Goal: Share content

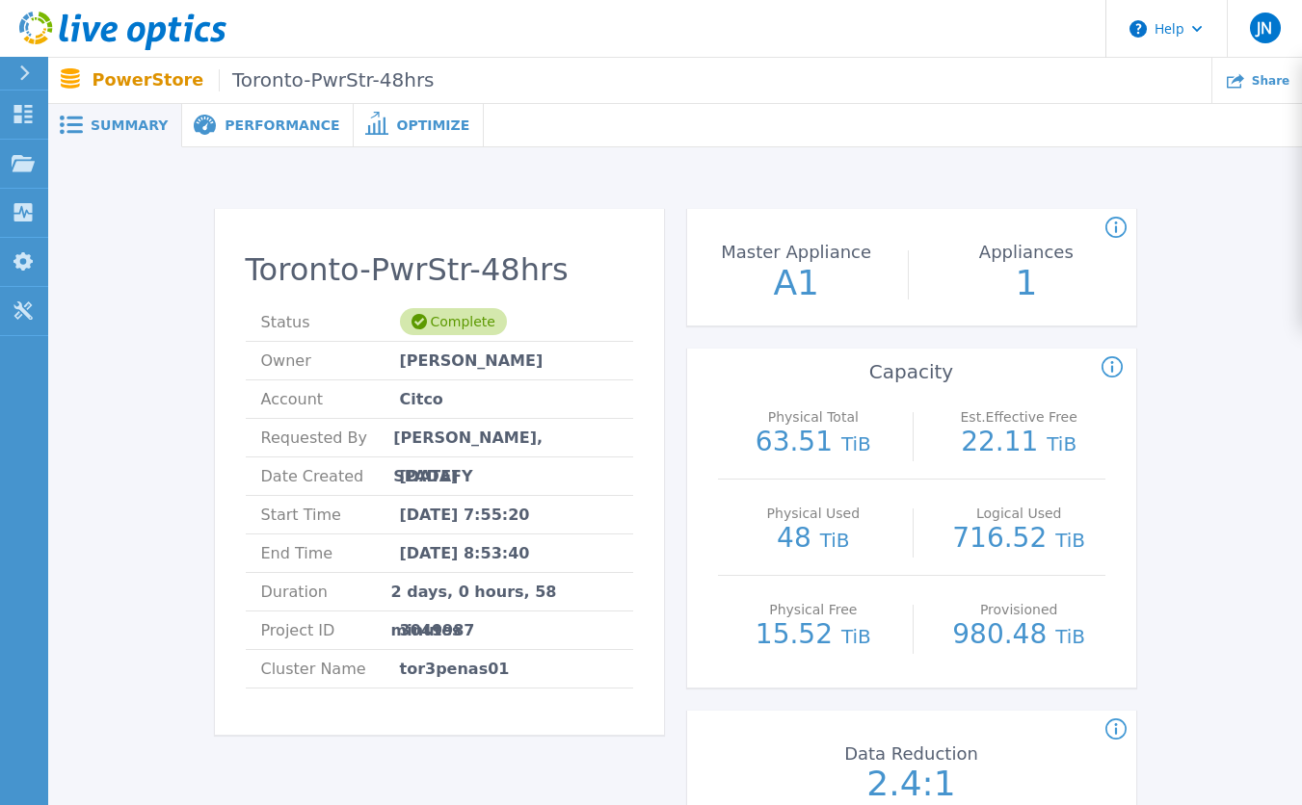
click at [513, 272] on h2 "Toronto-PwrStr-48hrs" at bounding box center [439, 270] width 387 height 36
click at [266, 123] on span "Performance" at bounding box center [281, 125] width 115 height 13
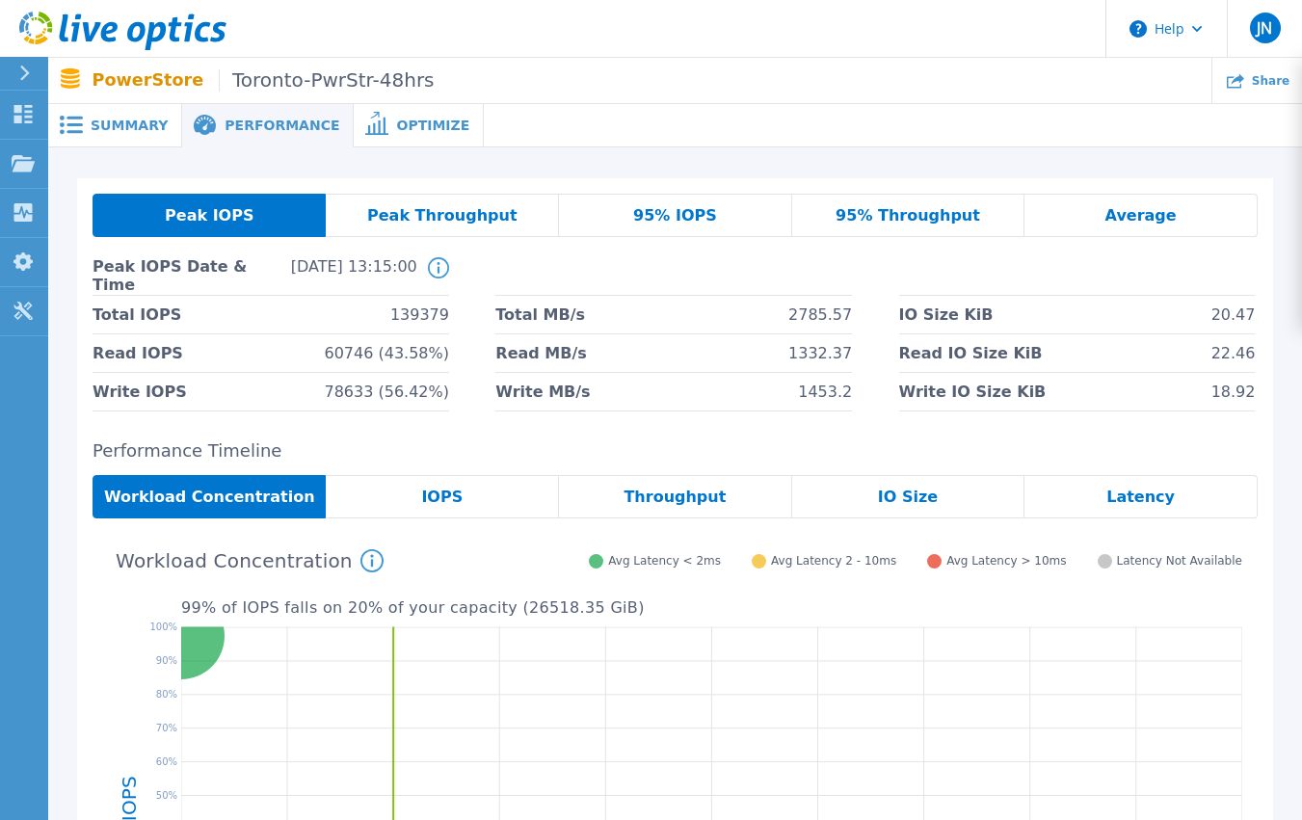
click at [130, 127] on span "Summary" at bounding box center [129, 125] width 77 height 13
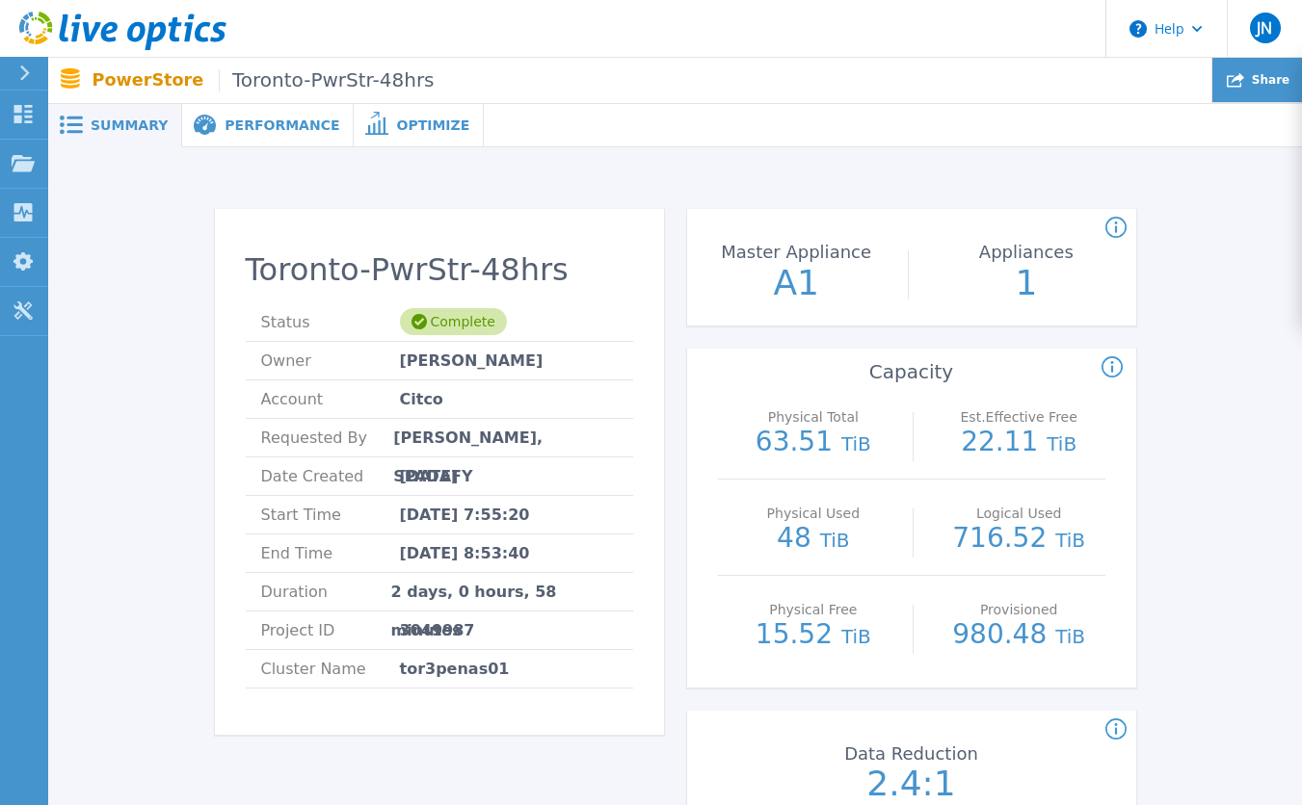
click at [1196, 90] on div "Share" at bounding box center [1257, 80] width 90 height 45
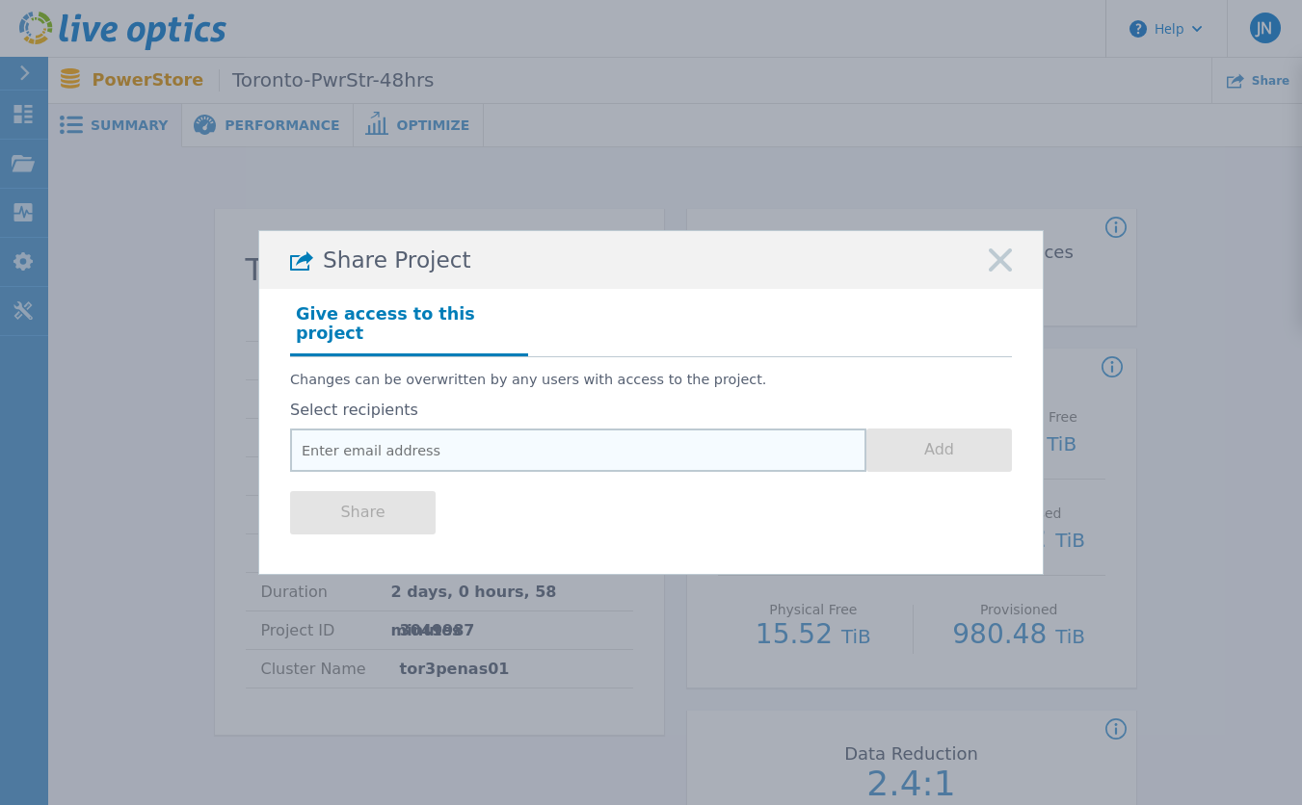
click at [487, 439] on input "email" at bounding box center [578, 450] width 576 height 43
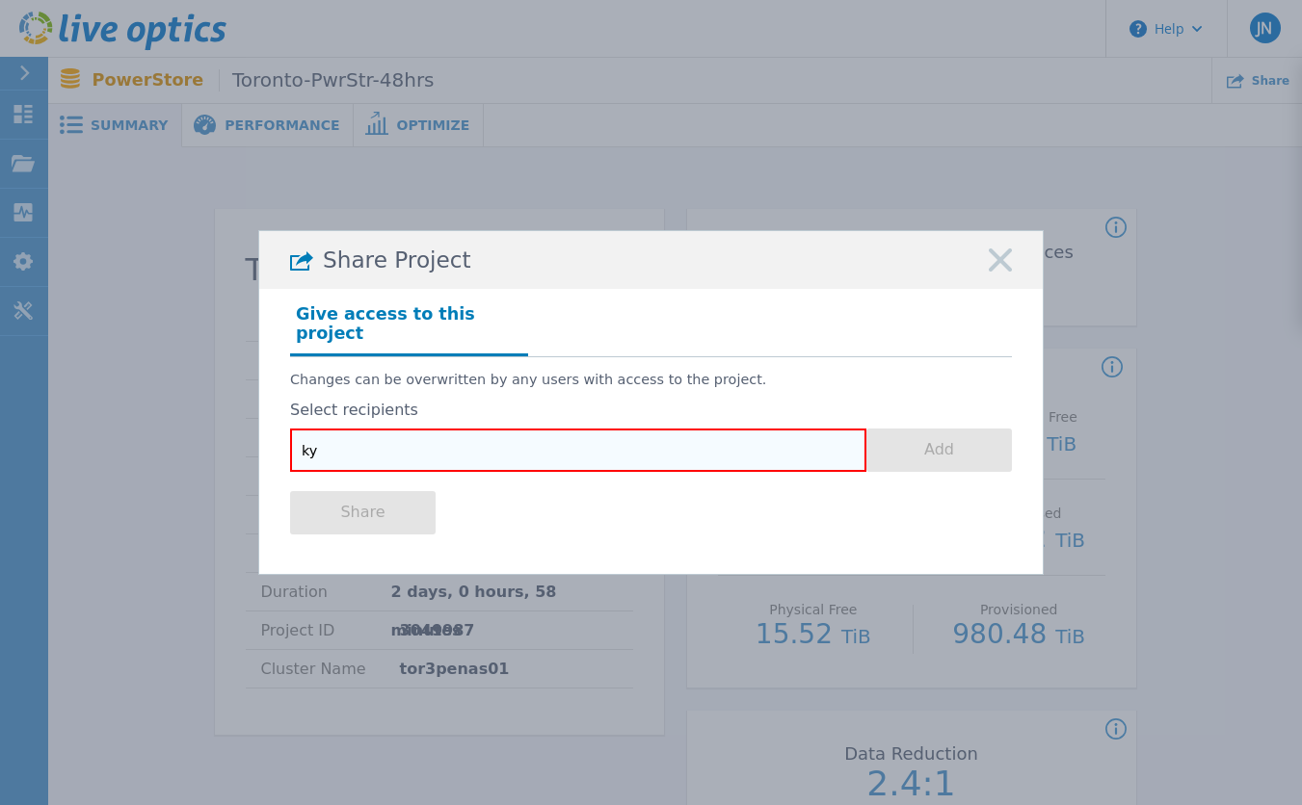
type input "k"
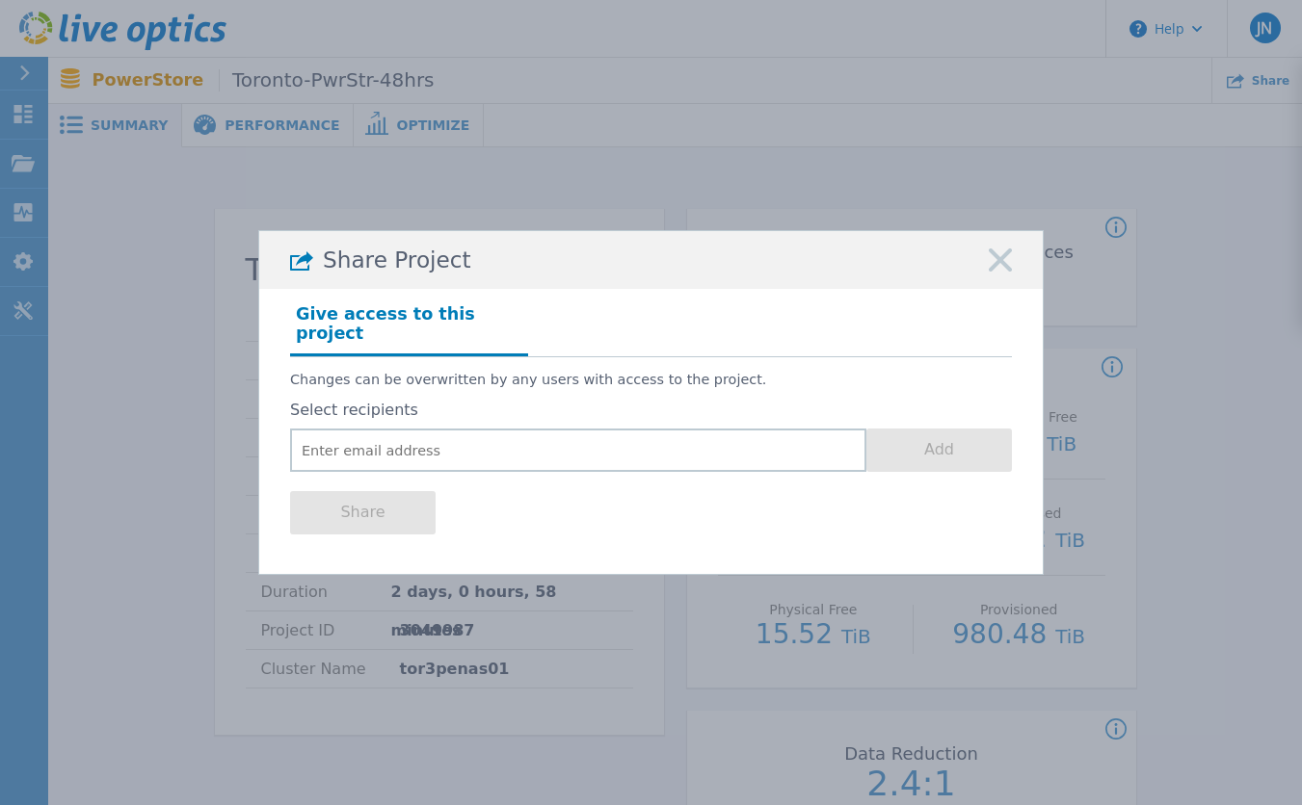
click at [1017, 273] on div "Share Project" at bounding box center [650, 260] width 783 height 58
click at [1156, 231] on div "Share Project Give access to this project Changes can be overwritten by any use…" at bounding box center [651, 402] width 1302 height 805
click at [549, 259] on div "Share Project" at bounding box center [650, 260] width 783 height 58
click at [489, 440] on input "email" at bounding box center [578, 450] width 576 height 43
paste input "[PERSON_NAME][EMAIL_ADDRESS][DOMAIN_NAME]"
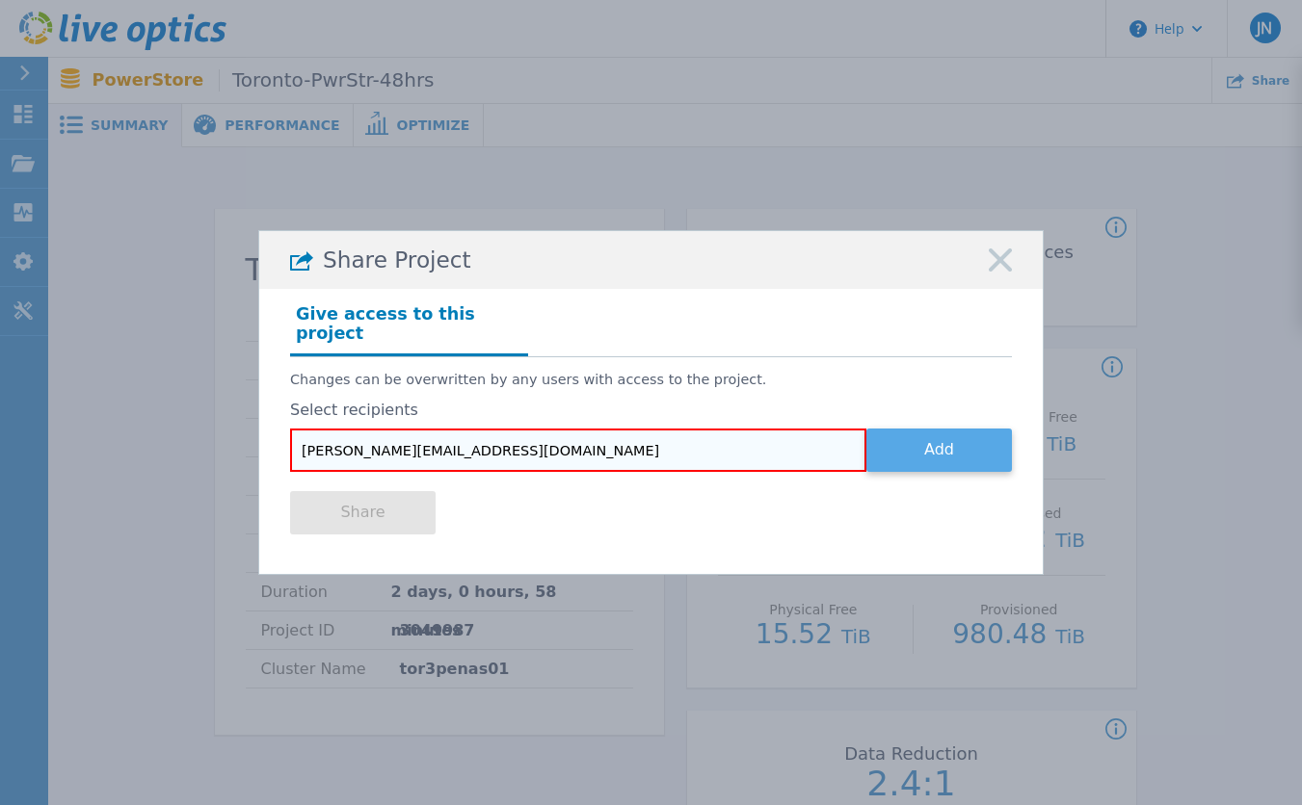
type input "[PERSON_NAME][EMAIL_ADDRESS][DOMAIN_NAME]"
click at [924, 437] on button "Add" at bounding box center [938, 450] width 145 height 43
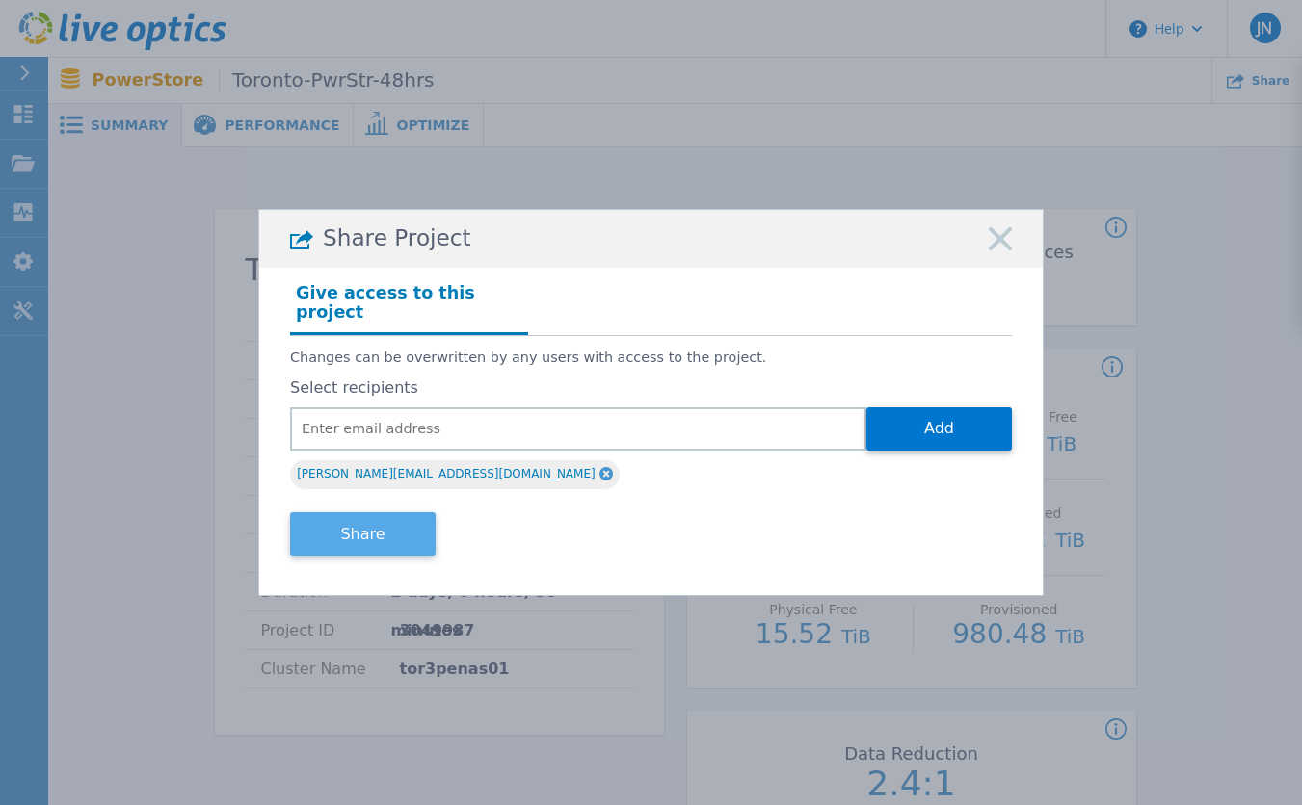
click at [375, 534] on button "Share" at bounding box center [362, 534] width 145 height 43
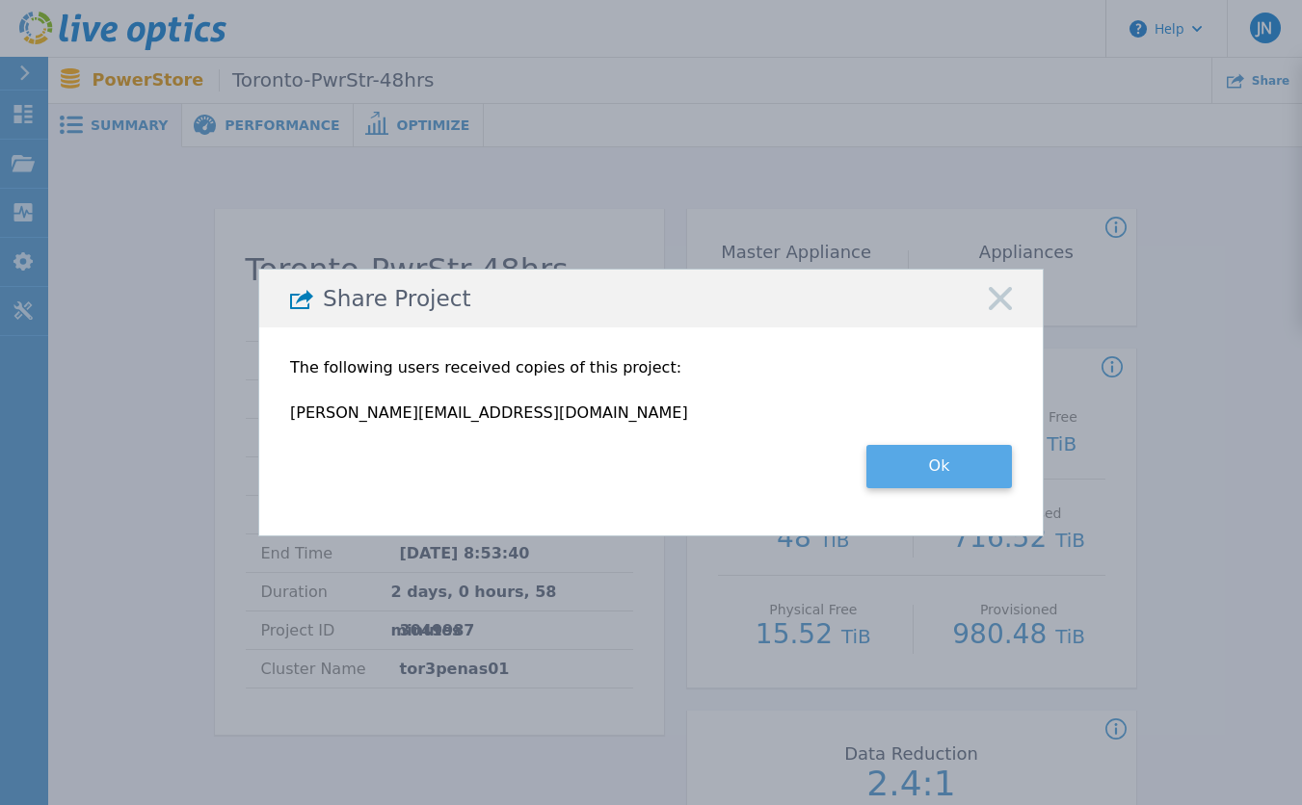
click at [906, 473] on button "Ok" at bounding box center [938, 466] width 145 height 43
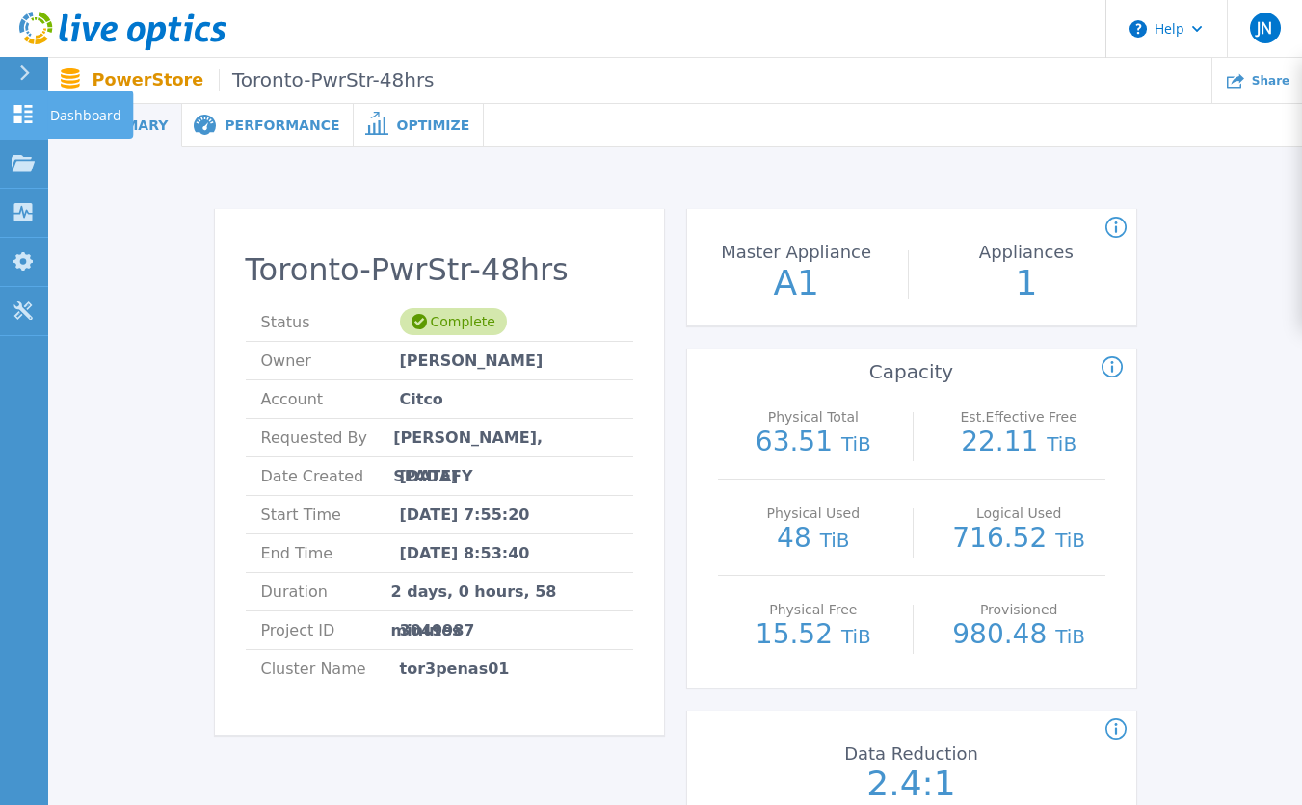
click at [37, 119] on link "Dashboard Dashboard" at bounding box center [24, 115] width 48 height 49
